Goal: Use online tool/utility: Utilize a website feature to perform a specific function

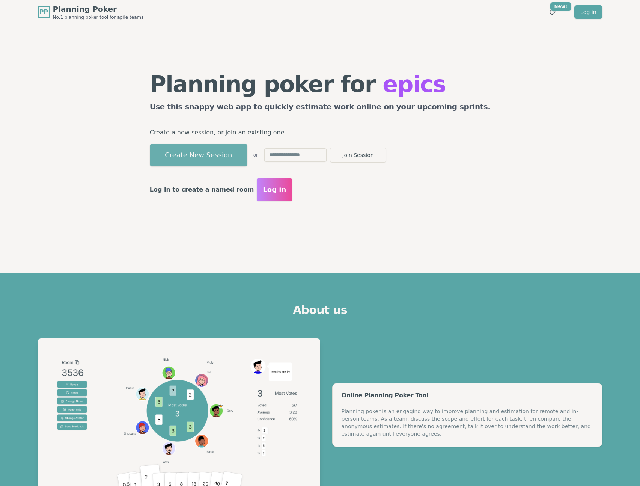
click at [247, 157] on button "Create New Session" at bounding box center [199, 155] width 98 height 23
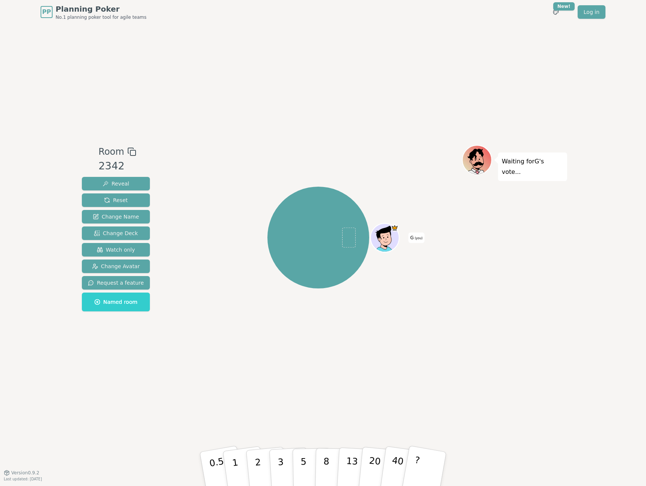
click at [271, 86] on div "Room 2342 Reveal Reset Change Name Change Deck Watch only Change Avatar Request…" at bounding box center [323, 248] width 488 height 448
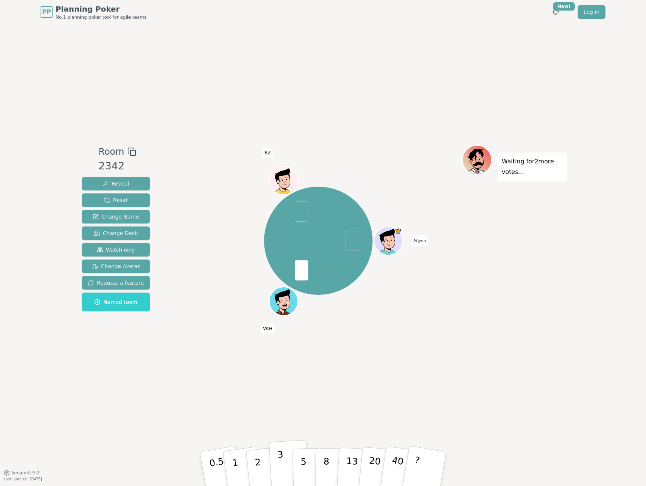
click at [273, 455] on button "3" at bounding box center [289, 469] width 41 height 59
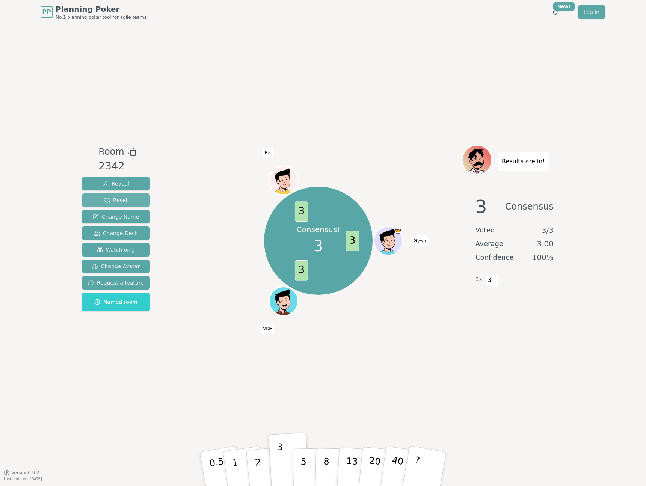
click at [126, 203] on button "Reset" at bounding box center [116, 200] width 68 height 14
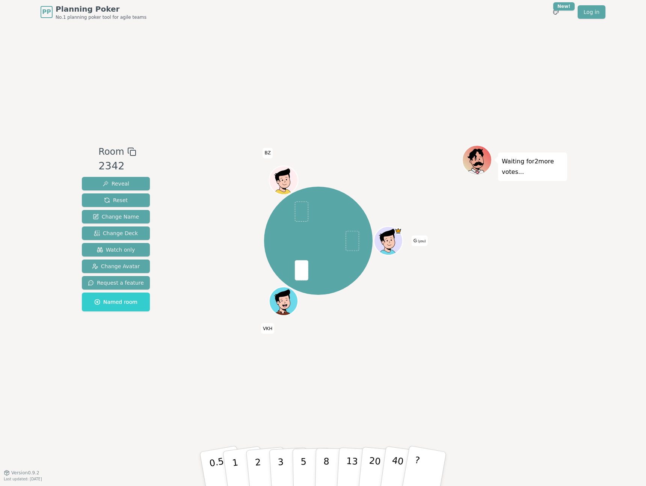
click at [205, 237] on div "G (you) VKH BZ" at bounding box center [318, 240] width 287 height 164
click at [211, 343] on div "G (you) VKH BZ" at bounding box center [318, 248] width 287 height 206
click at [300, 462] on p "5" at bounding box center [303, 469] width 6 height 41
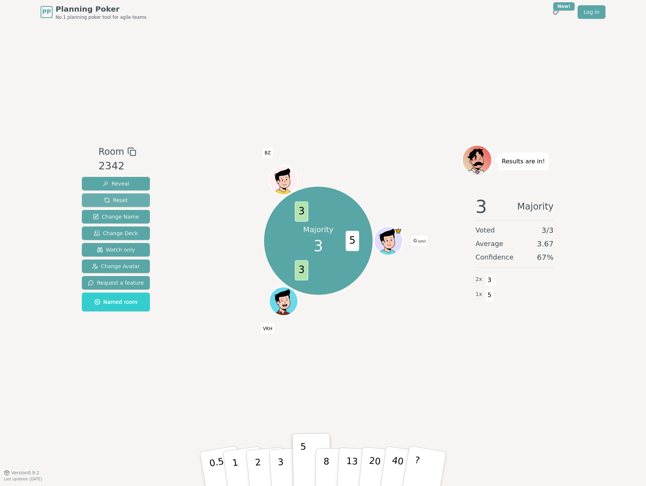
click at [131, 200] on button "Reset" at bounding box center [116, 200] width 68 height 14
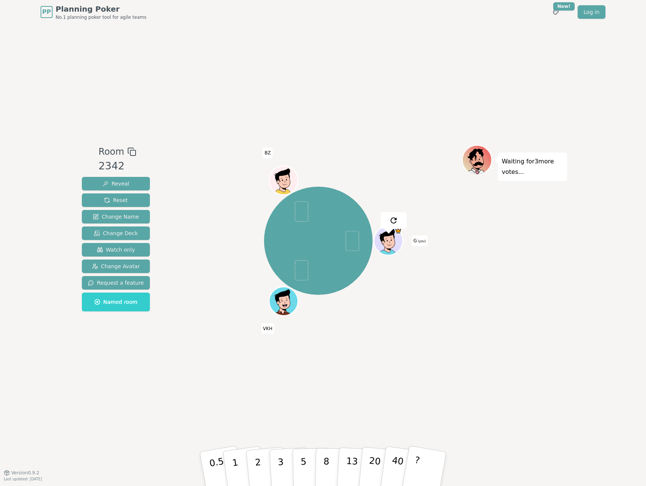
click at [197, 353] on div "Room 2342 Reveal Reset Change Name Change Deck Watch only Change Avatar Request…" at bounding box center [323, 248] width 488 height 448
click at [262, 457] on button "2" at bounding box center [266, 469] width 43 height 60
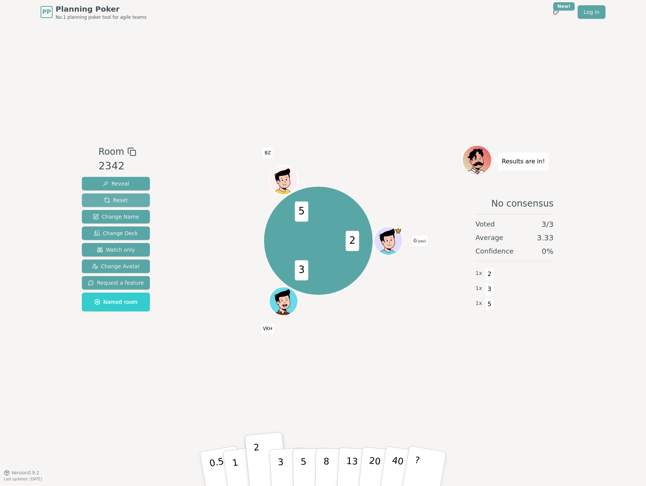
click at [126, 202] on button "Reset" at bounding box center [116, 200] width 68 height 14
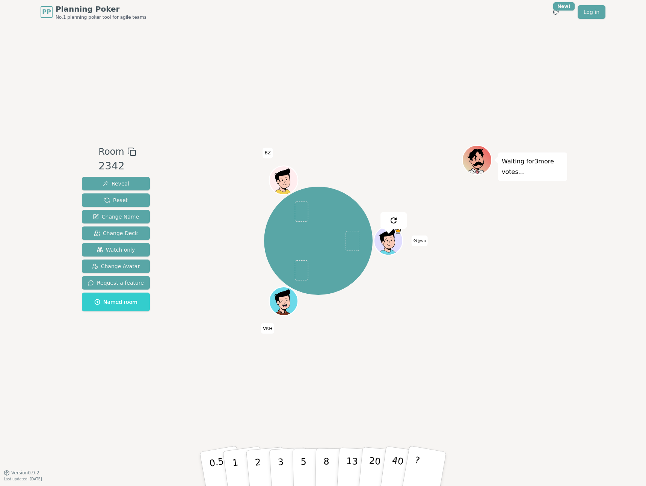
click at [200, 339] on div "G (you) VKH BZ" at bounding box center [318, 248] width 287 height 206
click at [236, 454] on button "1" at bounding box center [243, 468] width 45 height 61
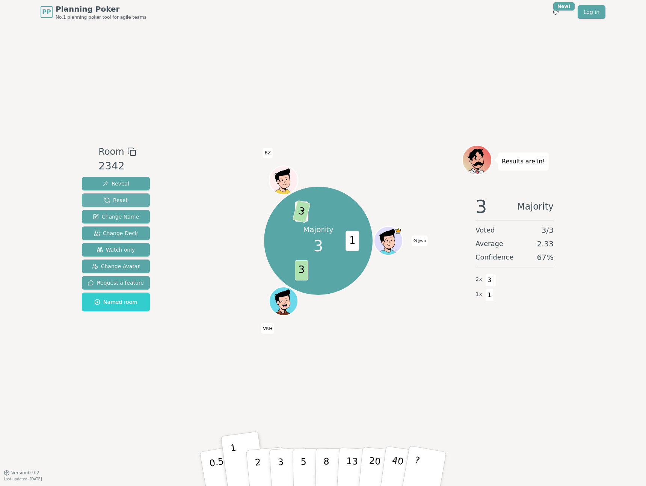
click at [135, 195] on button "Reset" at bounding box center [116, 200] width 68 height 14
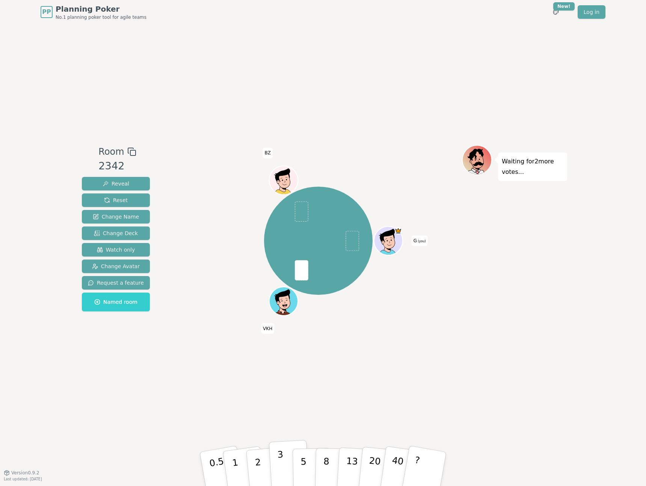
click at [285, 460] on button "3" at bounding box center [289, 469] width 41 height 59
click at [509, 88] on div "Room 2342 Reveal Reset Change Name Change Deck Watch only Change Avatar Request…" at bounding box center [323, 248] width 488 height 448
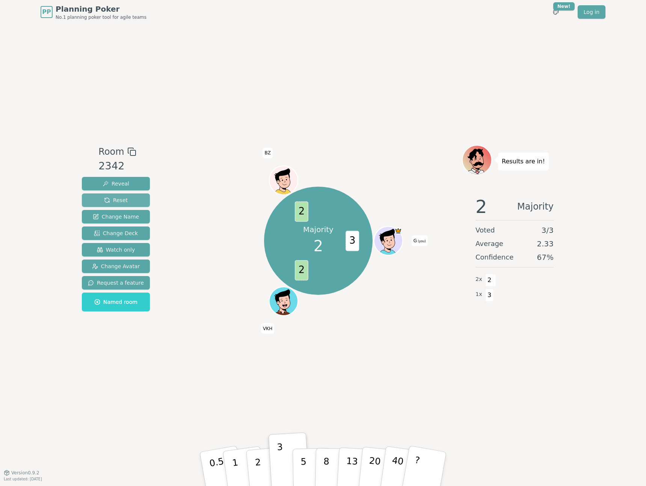
click at [95, 203] on button "Reset" at bounding box center [116, 200] width 68 height 14
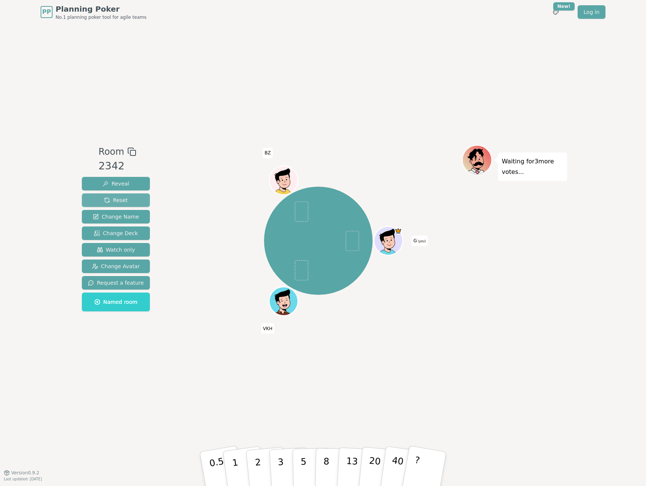
click at [128, 200] on button "Reset" at bounding box center [116, 200] width 68 height 14
click at [183, 214] on div "G (you) VKH BZ" at bounding box center [318, 240] width 287 height 164
click at [290, 470] on button "3" at bounding box center [289, 469] width 41 height 59
click at [365, 370] on div "Room 2342 Reveal Reset Change Name Change Deck Watch only Change Avatar Request…" at bounding box center [323, 248] width 488 height 448
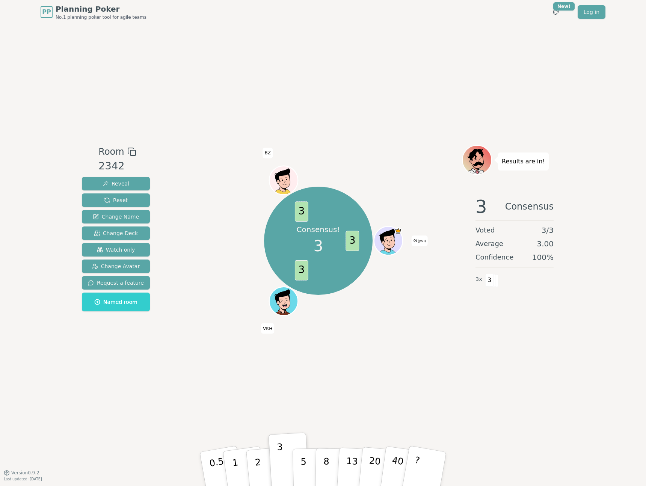
click at [197, 225] on div "Consensus! 3 3 3 3 G (you) VKH BZ" at bounding box center [318, 240] width 287 height 164
click at [139, 205] on button "Reset" at bounding box center [116, 200] width 68 height 14
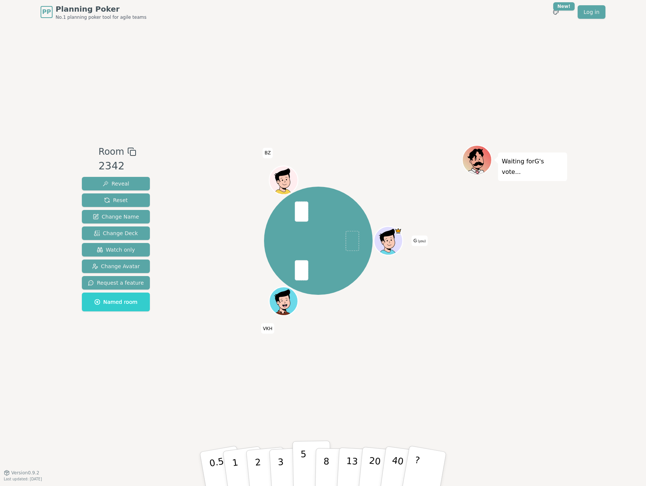
click at [312, 462] on button "5" at bounding box center [311, 468] width 39 height 57
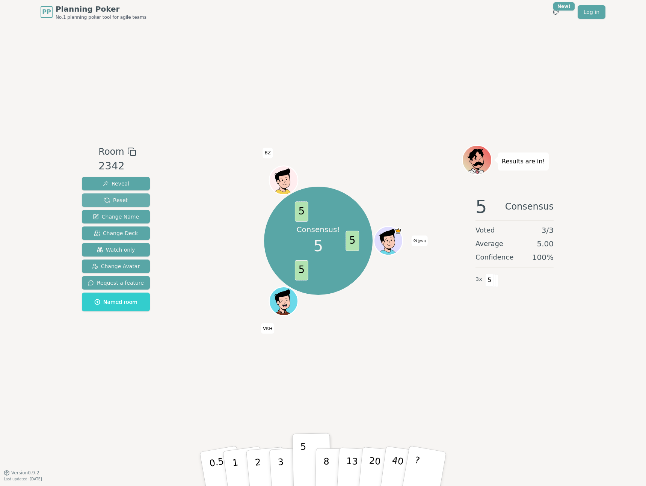
click at [123, 202] on span "Reset" at bounding box center [116, 200] width 24 height 8
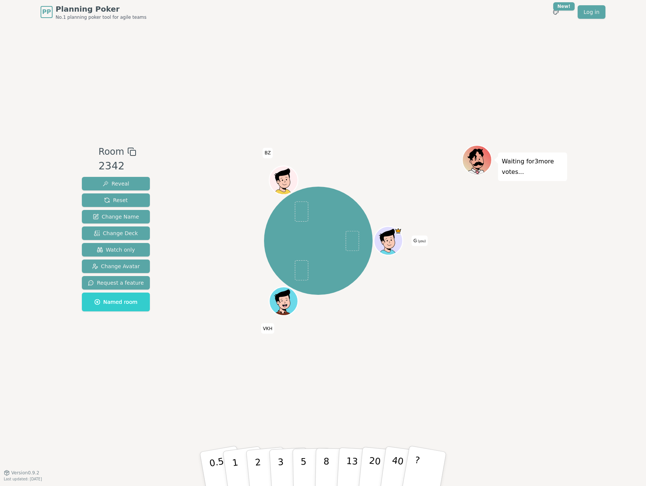
click at [182, 227] on div "G (you) VKH BZ" at bounding box center [318, 240] width 287 height 164
click at [303, 461] on p "5" at bounding box center [303, 469] width 6 height 41
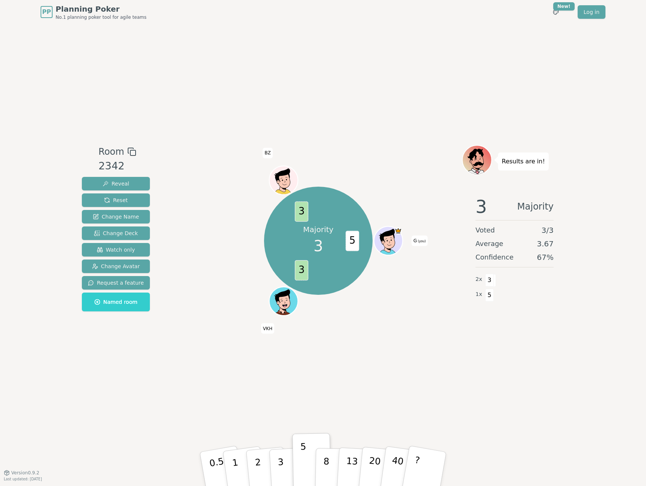
click at [192, 361] on div "Room 2342 Reveal Reset Change Name Change Deck Watch only Change Avatar Request…" at bounding box center [323, 248] width 488 height 448
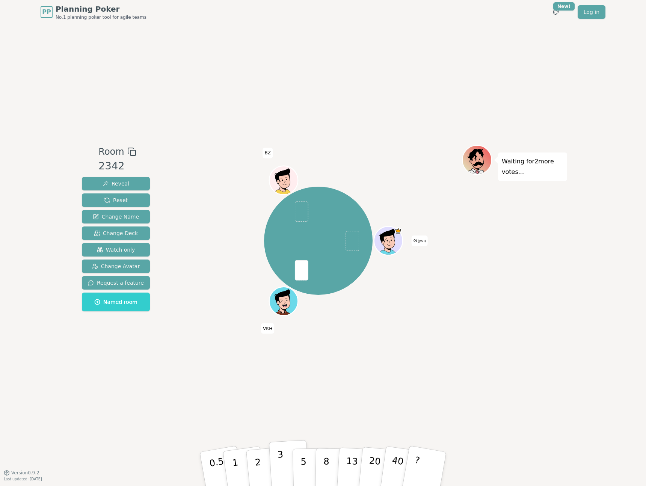
click at [281, 455] on p "3" at bounding box center [281, 469] width 8 height 41
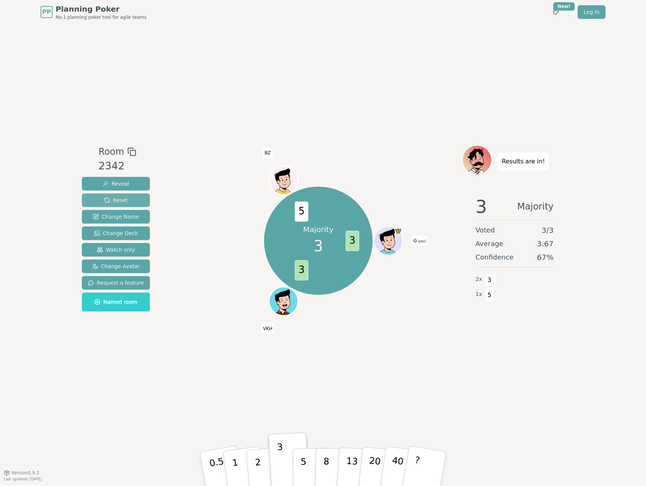
click at [109, 200] on span "Reset" at bounding box center [116, 200] width 24 height 8
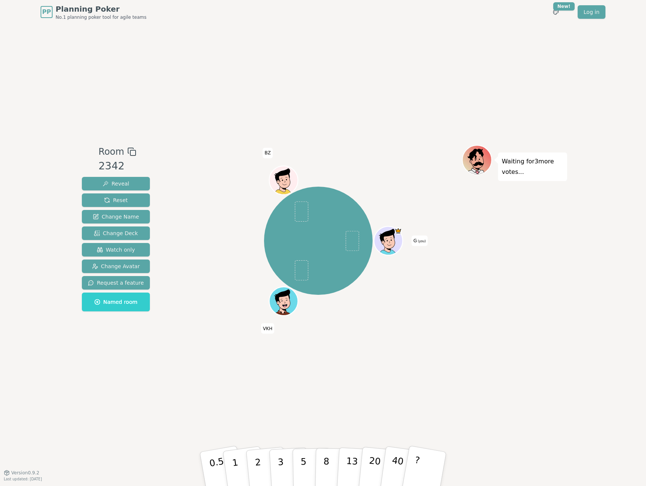
click at [44, 194] on div "PP Planning Poker No.1 planning poker tool for agile teams Toggle theme New! Lo…" at bounding box center [323, 243] width 646 height 486
click at [305, 453] on p "5" at bounding box center [303, 469] width 6 height 41
